Goal: Task Accomplishment & Management: Complete application form

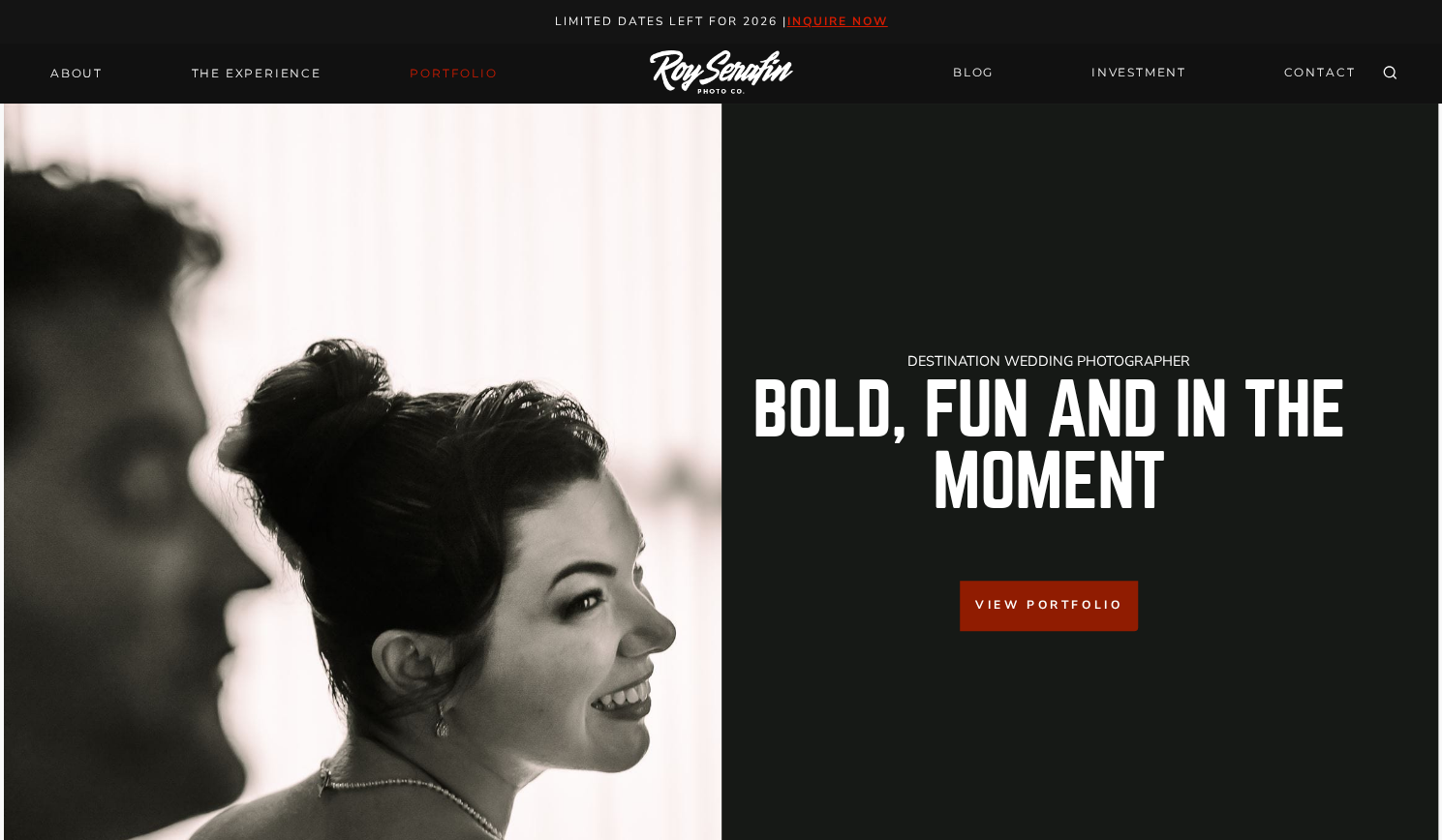
click at [449, 82] on link "Portfolio" at bounding box center [453, 73] width 111 height 27
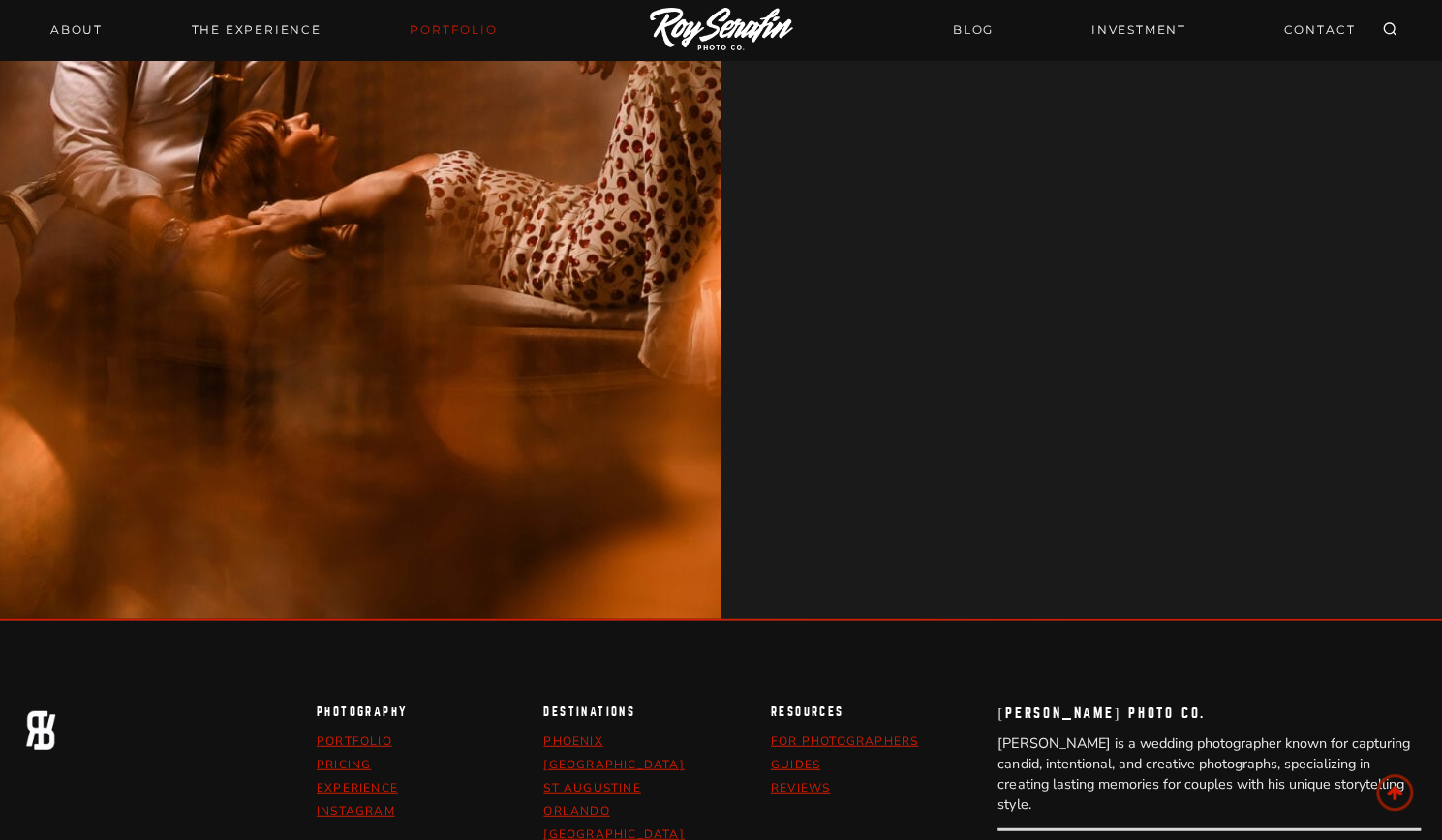
scroll to position [2514, 0]
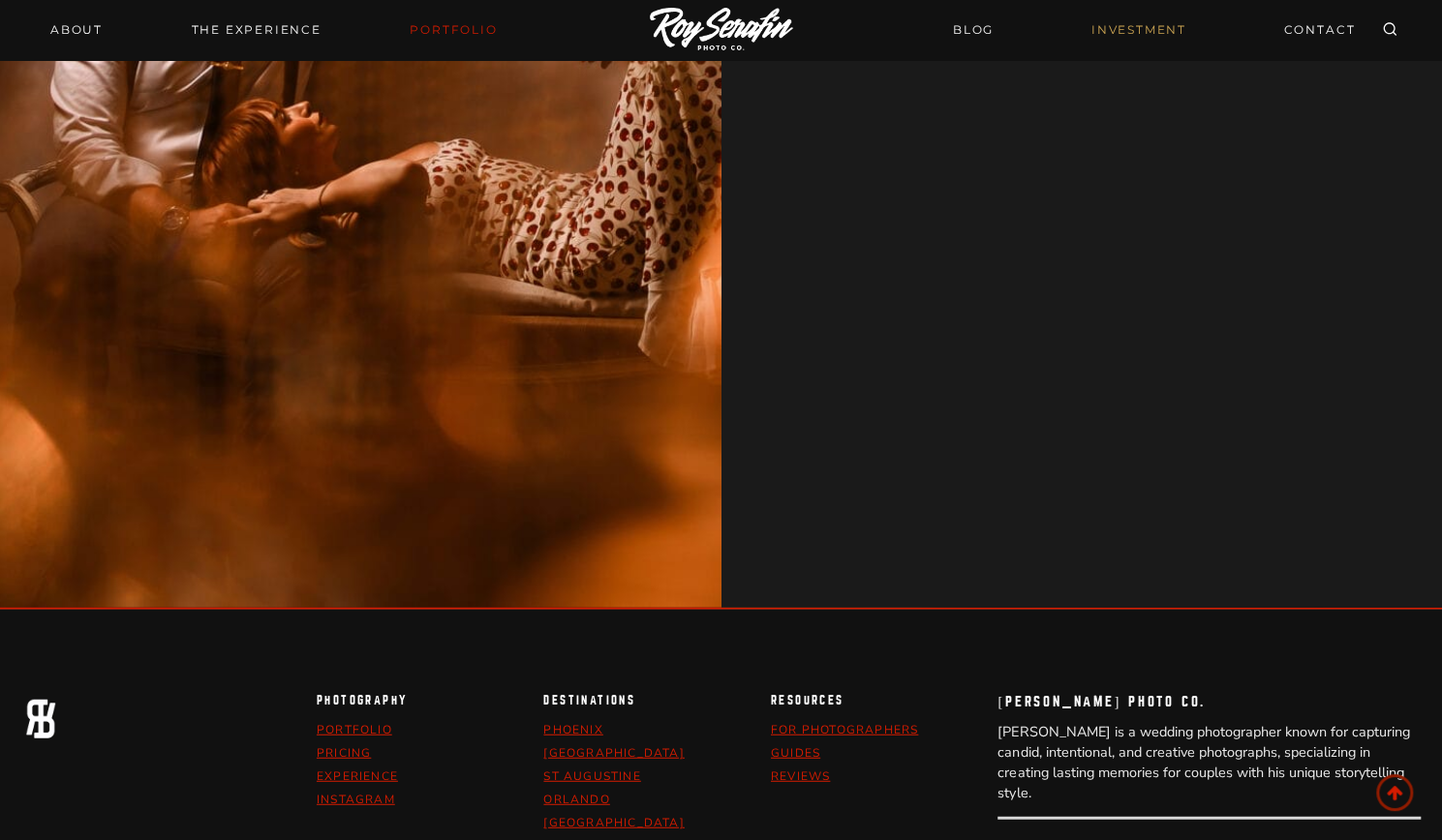
click at [1106, 32] on link "INVESTMENT" at bounding box center [1139, 29] width 118 height 34
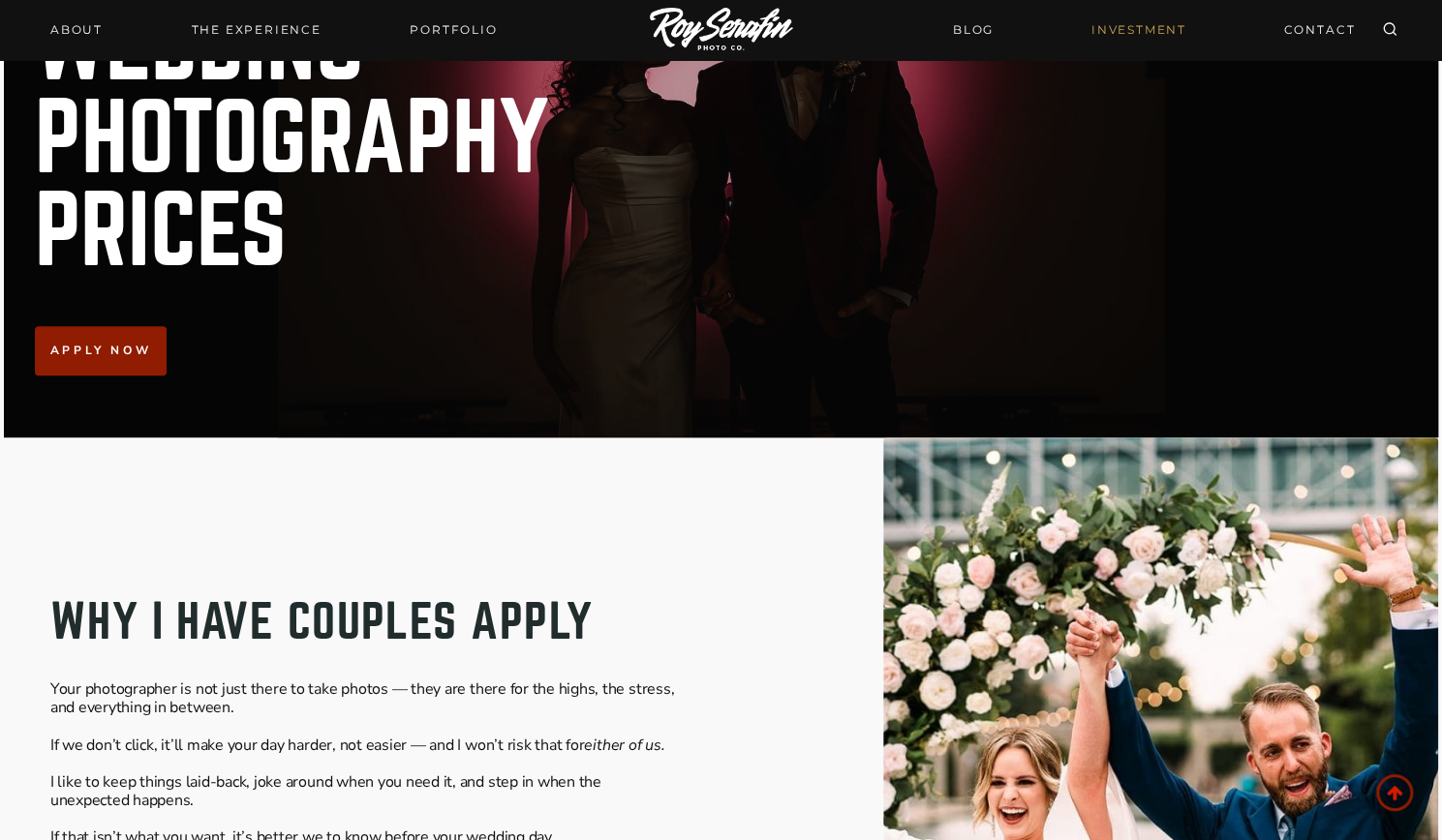
scroll to position [155, 0]
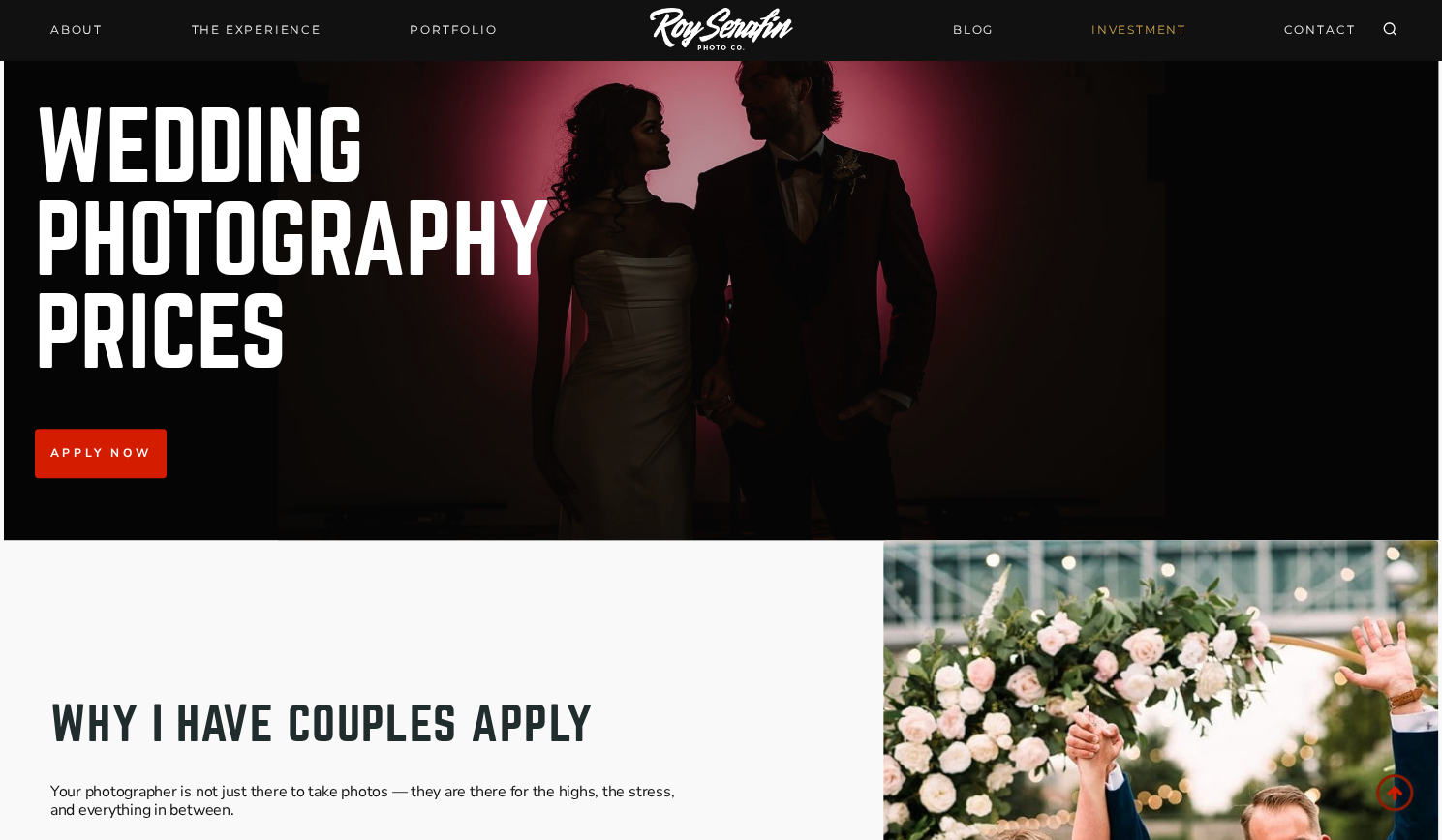
click at [90, 458] on span "Apply now" at bounding box center [100, 453] width 101 height 19
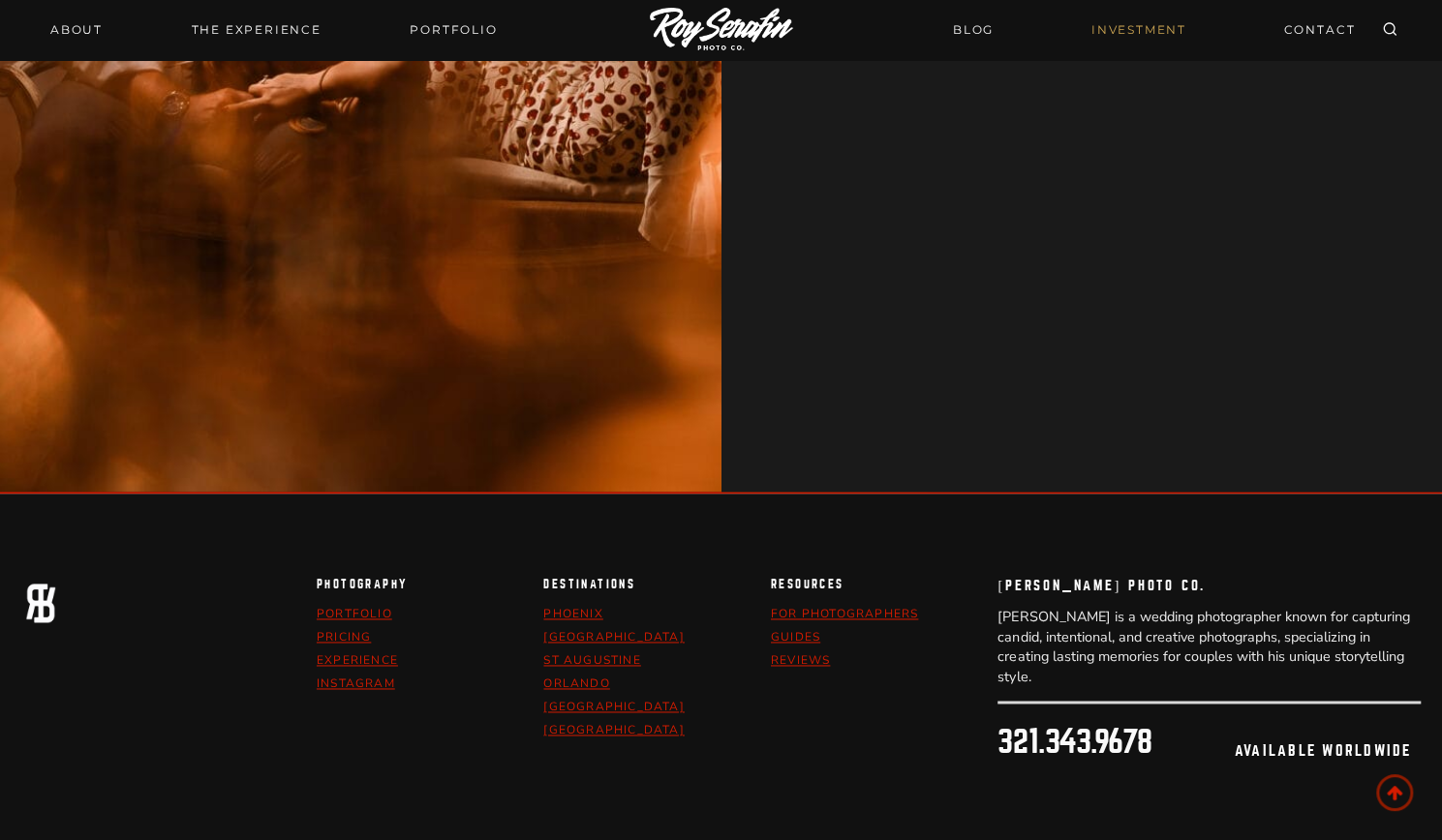
scroll to position [5672, 0]
